Goal: Transaction & Acquisition: Purchase product/service

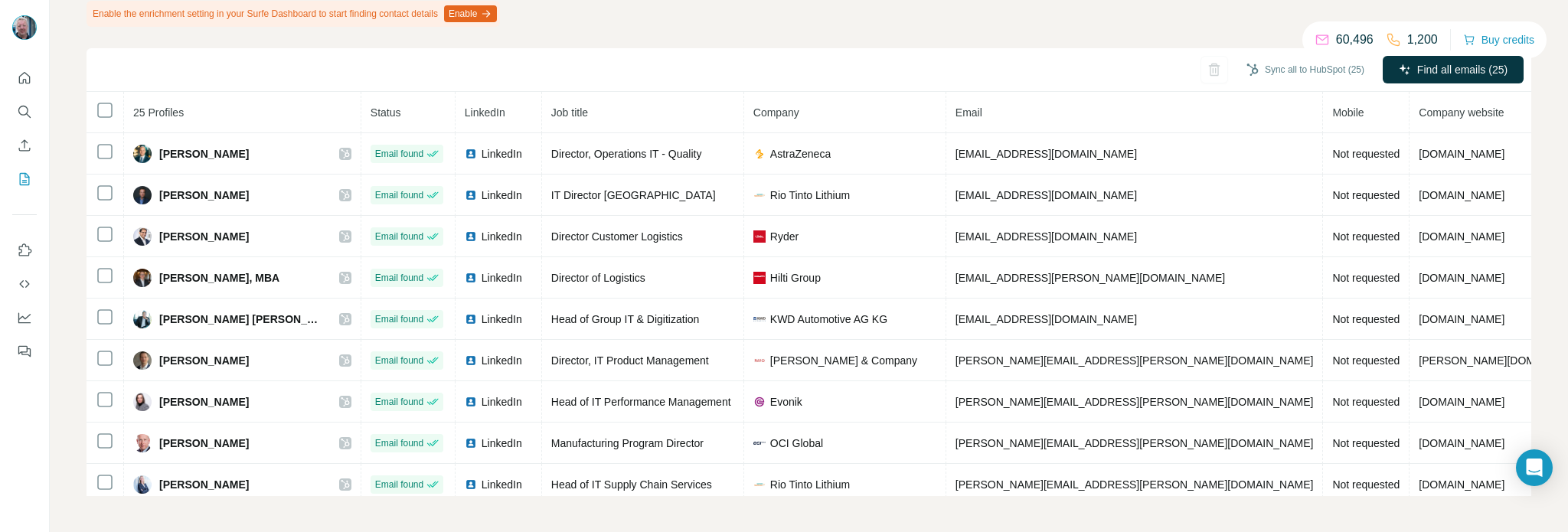
click at [1027, 70] on div "Sync all to HubSpot (25) Find all emails (25)" at bounding box center [809, 70] width 1445 height 44
click at [1494, 41] on button "Buy credits" at bounding box center [1499, 40] width 72 height 22
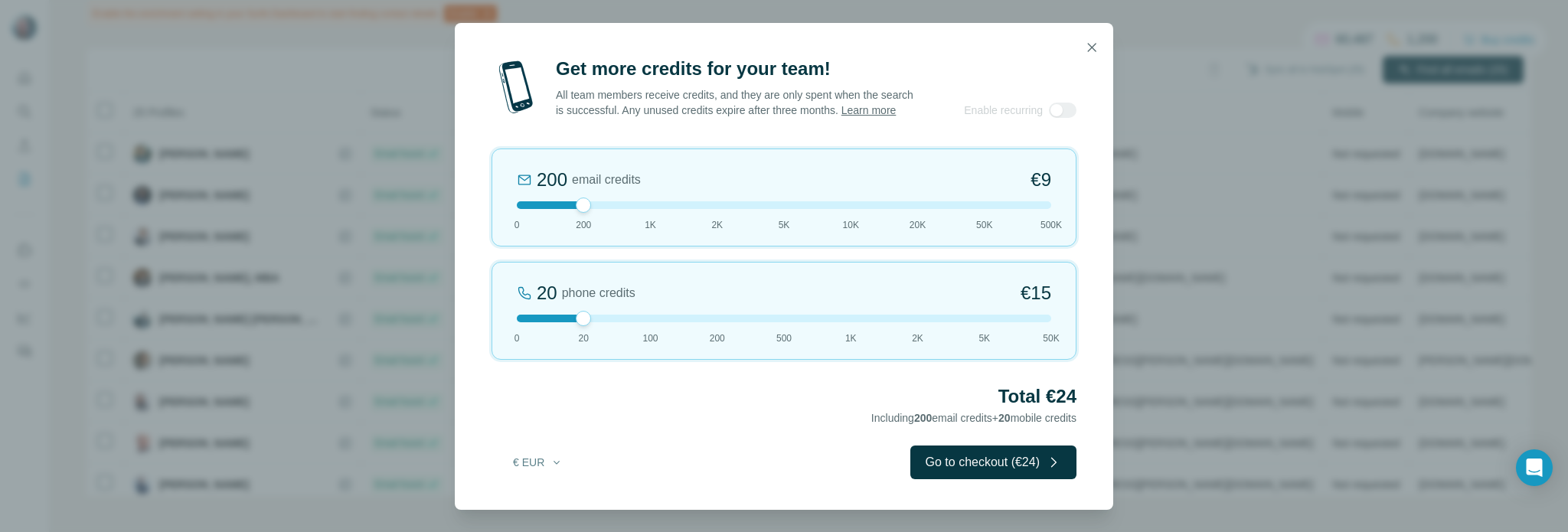
click at [649, 209] on div at bounding box center [784, 205] width 535 height 8
click at [1095, 43] on icon "button" at bounding box center [1092, 47] width 8 height 8
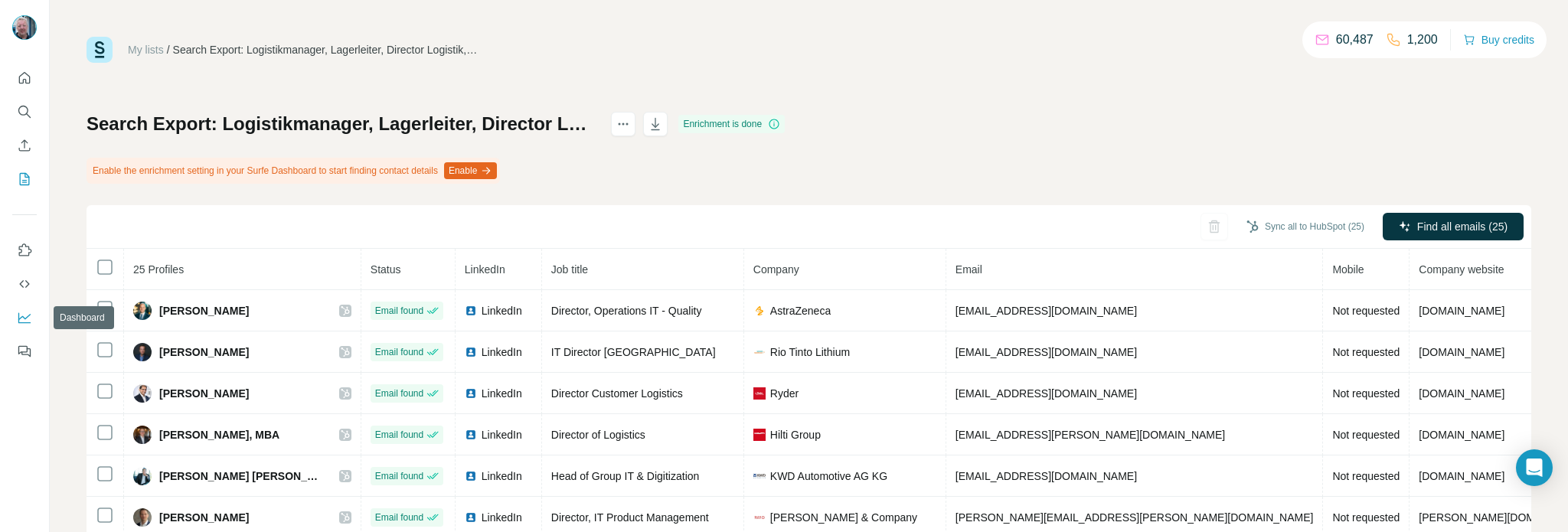
click at [28, 314] on icon "Dashboard" at bounding box center [25, 318] width 15 height 15
